Goal: Find specific fact: Find specific fact

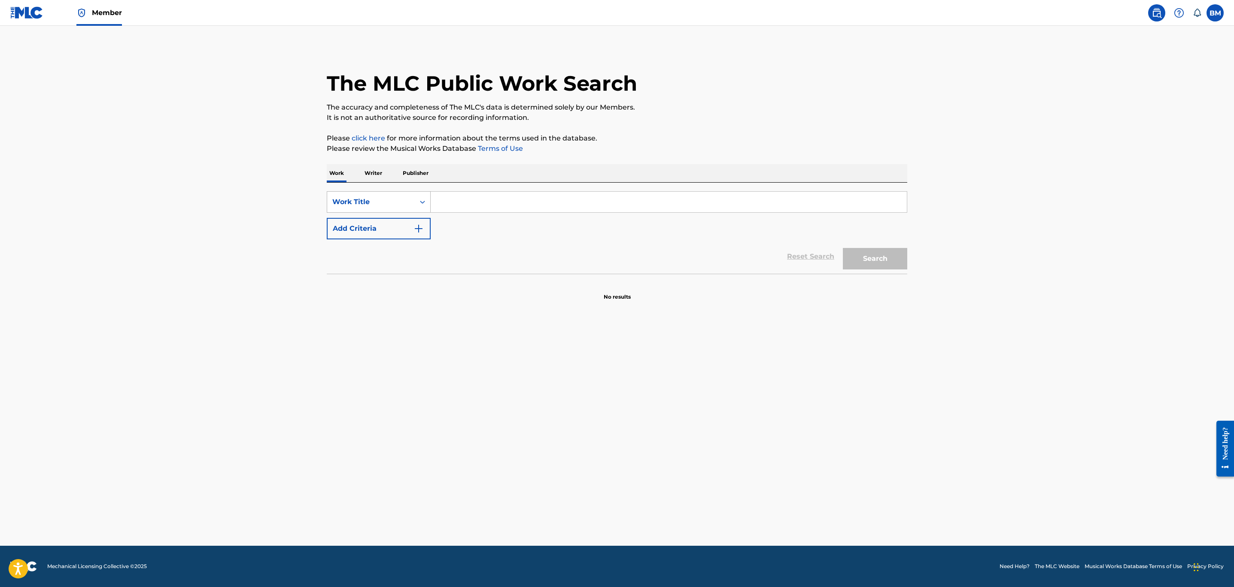
click at [405, 201] on div "Work Title" at bounding box center [370, 202] width 77 height 10
click at [387, 256] on div "MLC Song Code" at bounding box center [378, 266] width 103 height 21
click at [490, 205] on input "Search Form" at bounding box center [669, 202] width 476 height 21
paste input "T19586"
type input "T19586"
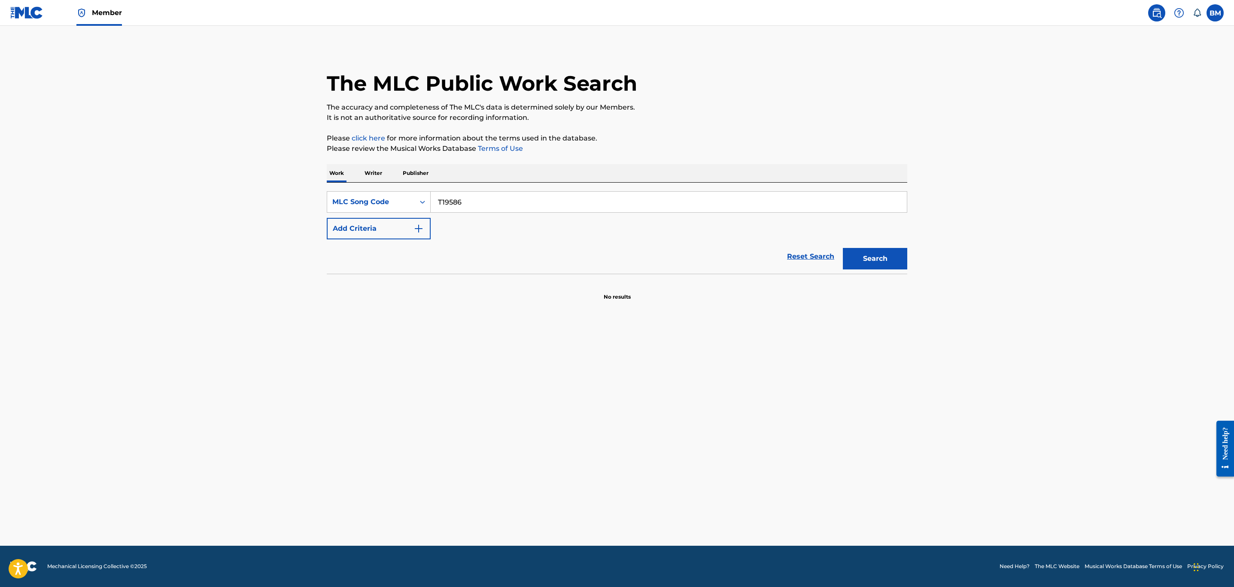
click at [868, 268] on button "Search" at bounding box center [875, 258] width 64 height 21
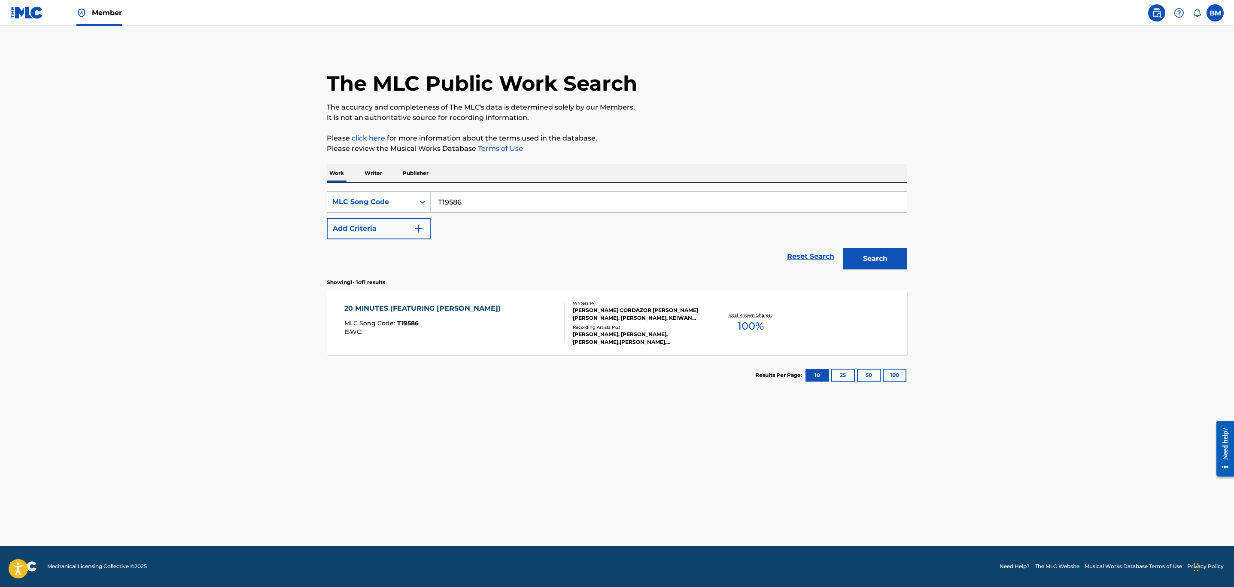
click at [459, 329] on div "ISWC :" at bounding box center [424, 332] width 161 height 6
